Goal: Task Accomplishment & Management: Use online tool/utility

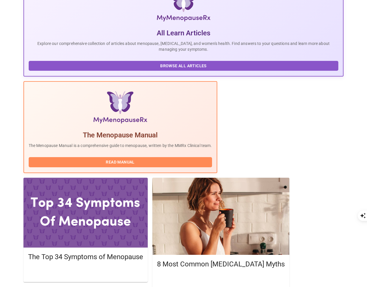
scroll to position [106, 0]
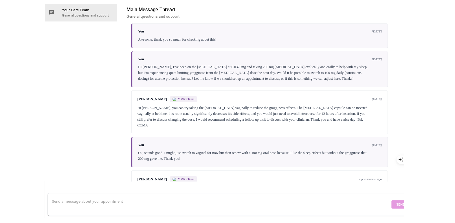
scroll to position [399, 0]
